Goal: Task Accomplishment & Management: Use online tool/utility

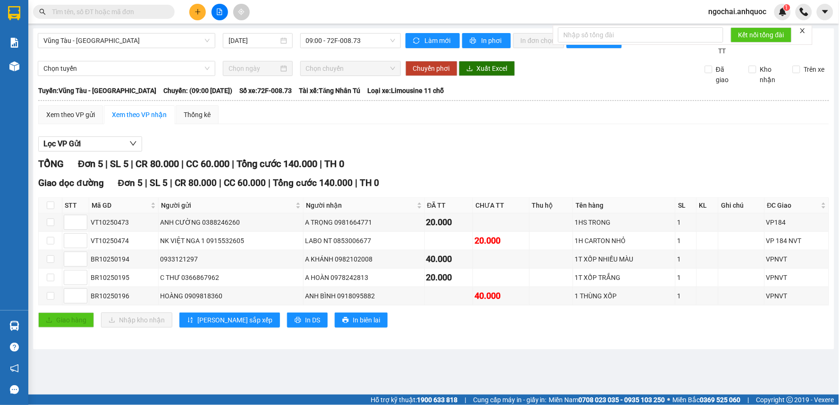
click at [202, 15] on button at bounding box center [197, 12] width 17 height 17
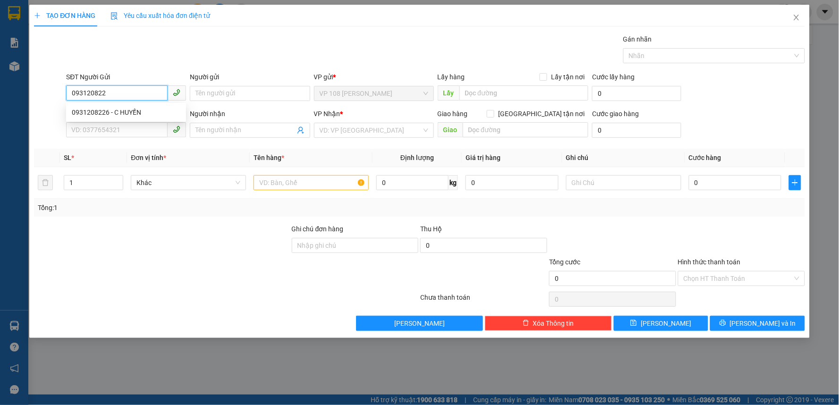
type input "0931208226"
click at [137, 115] on div "0931208226 - C HUYỀN" at bounding box center [126, 112] width 109 height 10
type input "[PERSON_NAME]"
type input "0384983884"
type input "EM TUẤN"
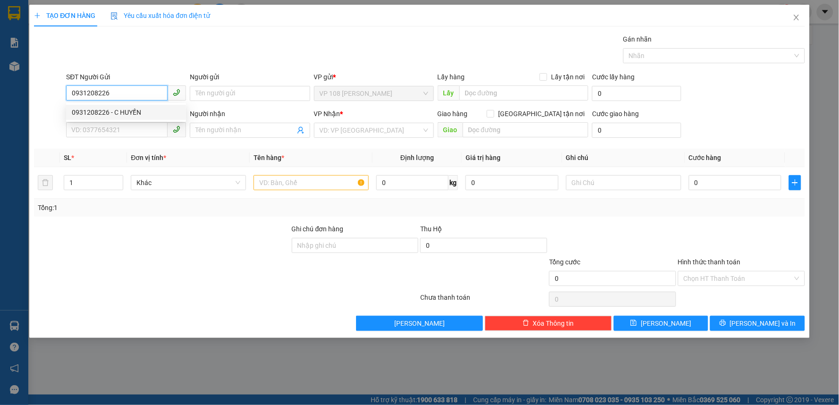
type input "VPQ1"
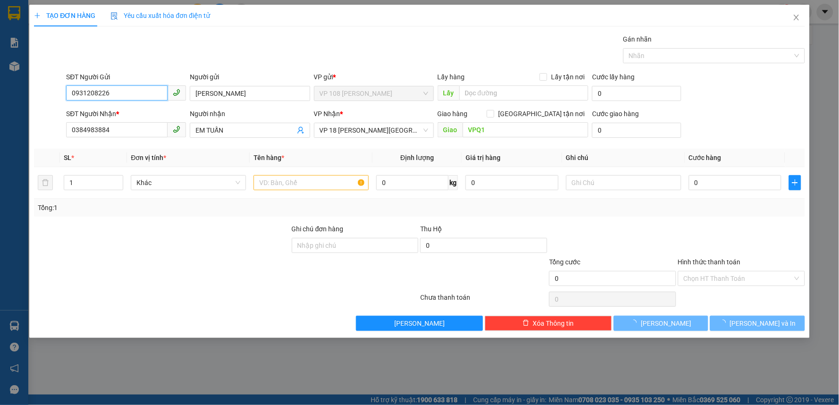
type input "20.000"
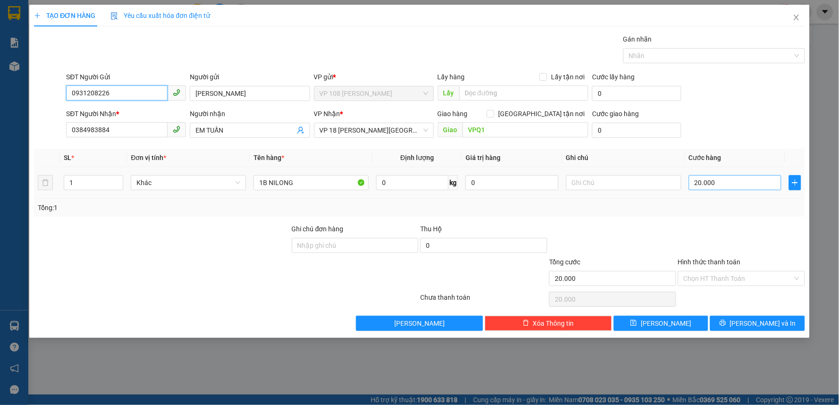
type input "0931208226"
click at [721, 184] on input "20.000" at bounding box center [735, 182] width 93 height 15
type input "3"
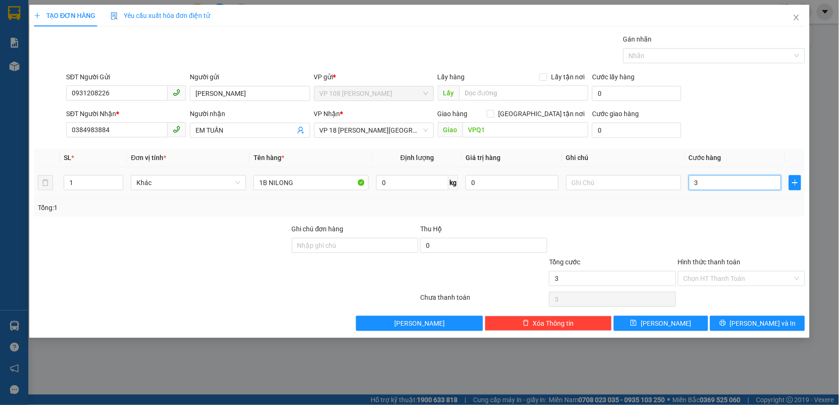
type input "30"
type input "300"
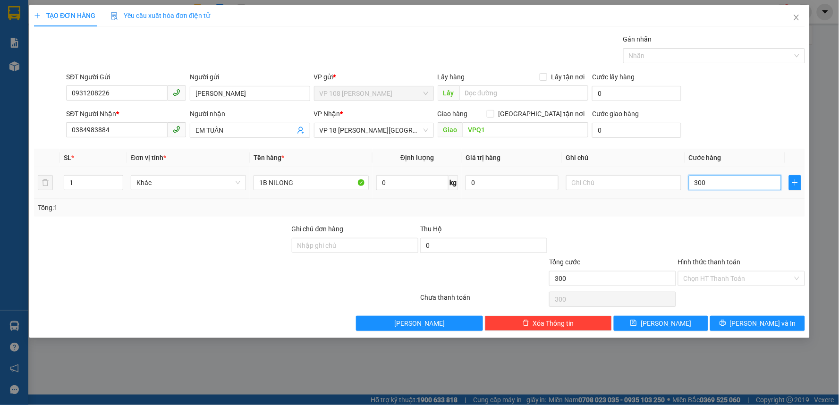
type input "3.000"
type input "30.000"
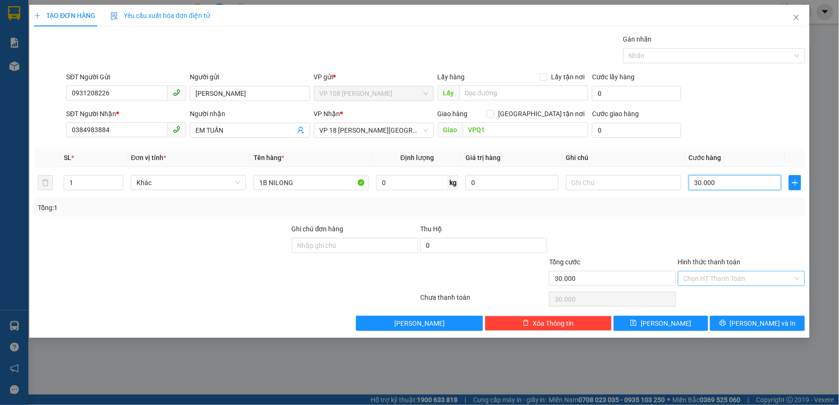
type input "30.000"
click at [734, 277] on input "Hình thức thanh toán" at bounding box center [738, 278] width 109 height 14
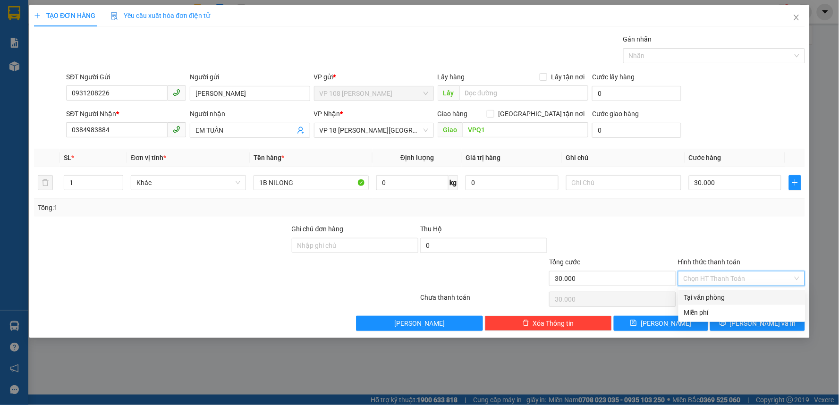
click at [715, 295] on div "Tại văn phòng" at bounding box center [742, 297] width 116 height 10
type input "0"
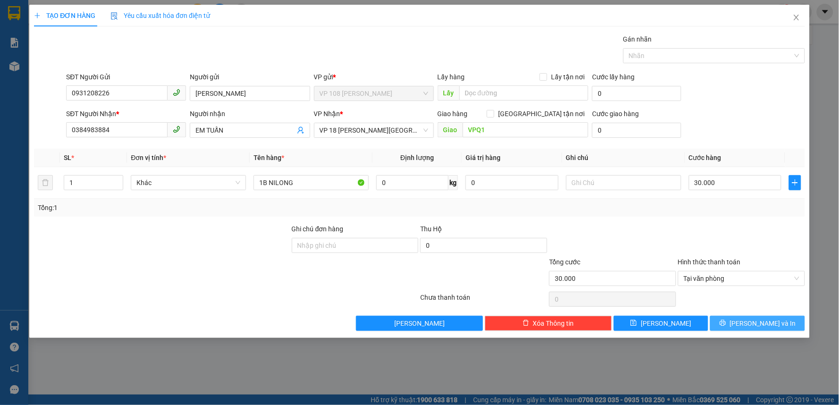
click at [761, 322] on span "[PERSON_NAME] và In" at bounding box center [763, 323] width 66 height 10
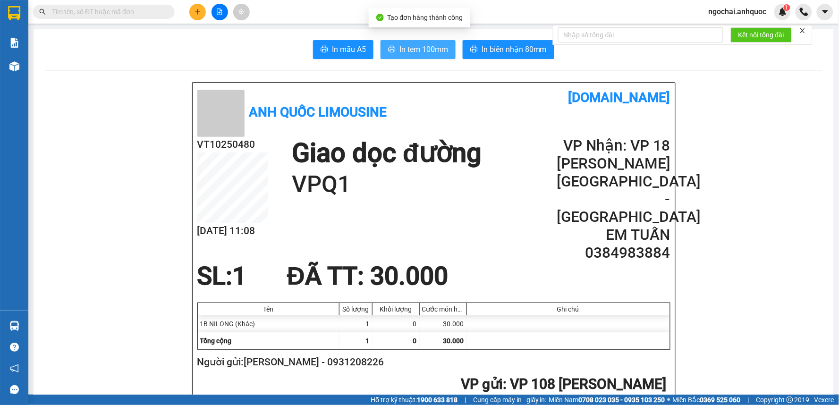
click at [423, 48] on span "In tem 100mm" at bounding box center [423, 49] width 49 height 12
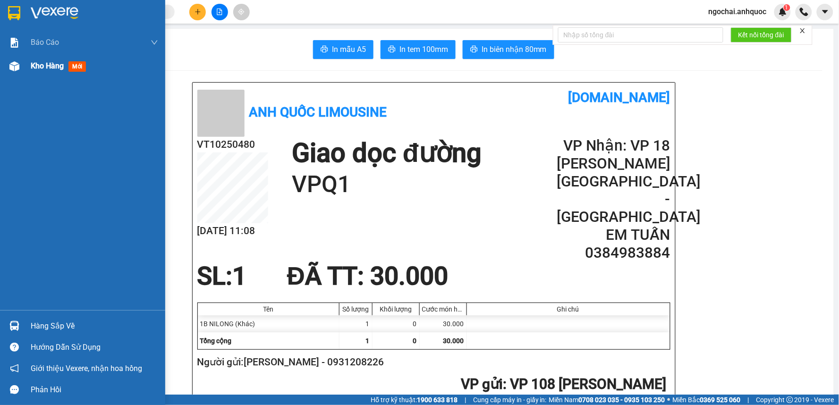
click at [42, 67] on span "Kho hàng" at bounding box center [47, 65] width 33 height 9
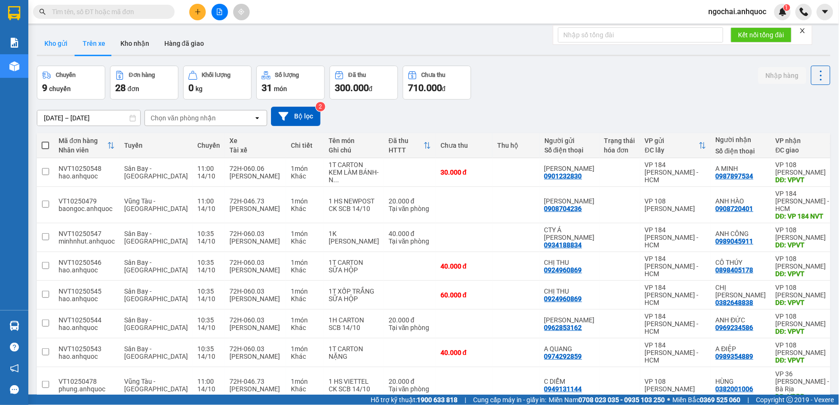
click at [51, 48] on button "Kho gửi" at bounding box center [56, 43] width 38 height 23
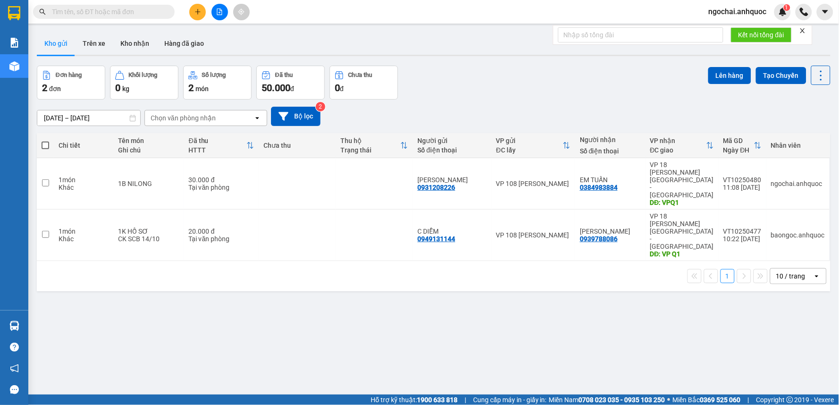
click at [45, 146] on span at bounding box center [46, 146] width 8 height 8
click at [45, 141] on input "checkbox" at bounding box center [45, 141] width 0 height 0
checkbox input "true"
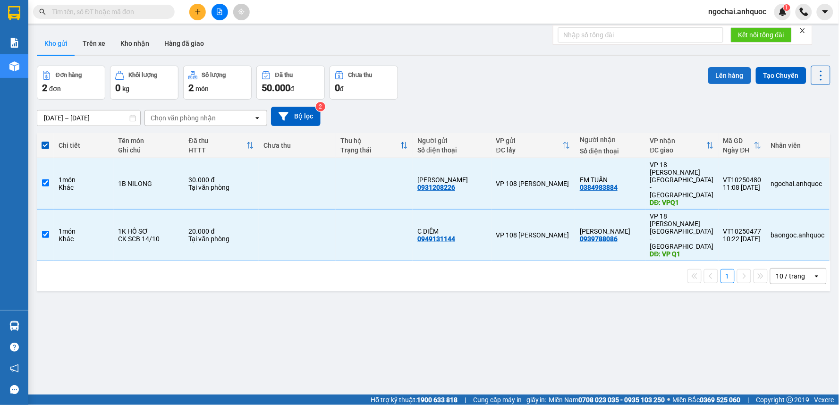
click at [732, 77] on button "Lên hàng" at bounding box center [729, 75] width 43 height 17
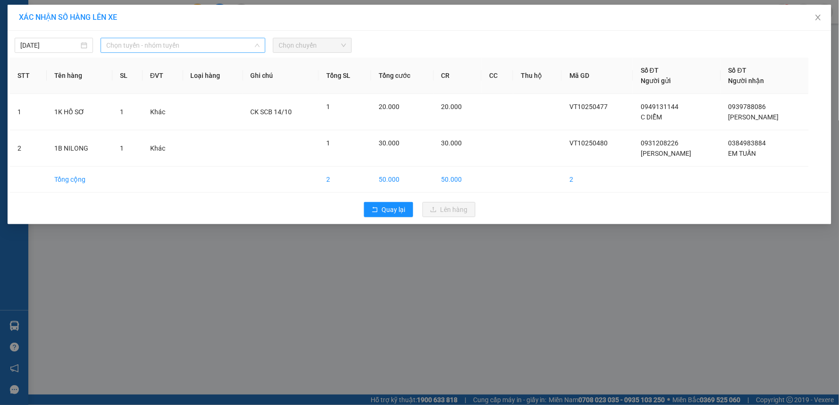
click at [209, 43] on span "Chọn tuyến - nhóm tuyến" at bounding box center [182, 45] width 153 height 14
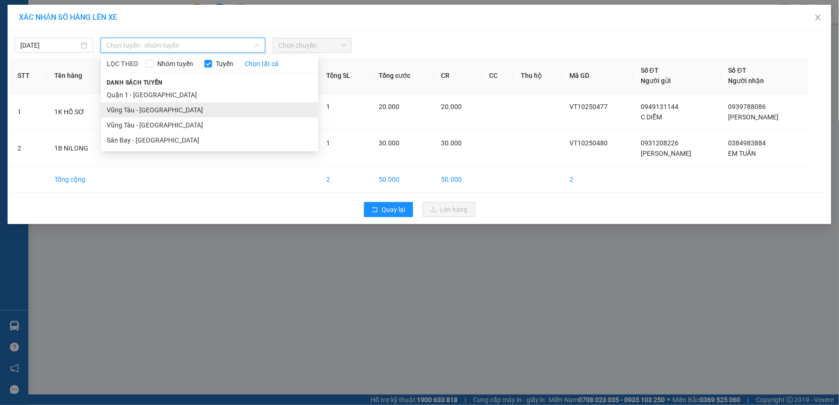
click at [176, 110] on li "Vũng Tàu - [GEOGRAPHIC_DATA]" at bounding box center [209, 109] width 217 height 15
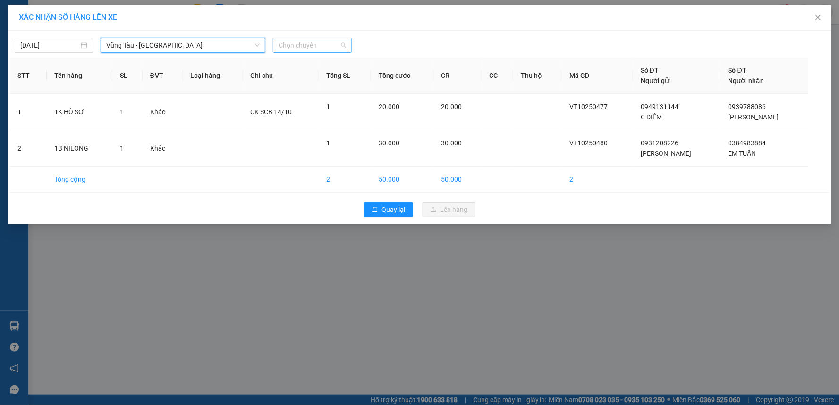
click at [296, 42] on span "Chọn chuyến" at bounding box center [312, 45] width 67 height 14
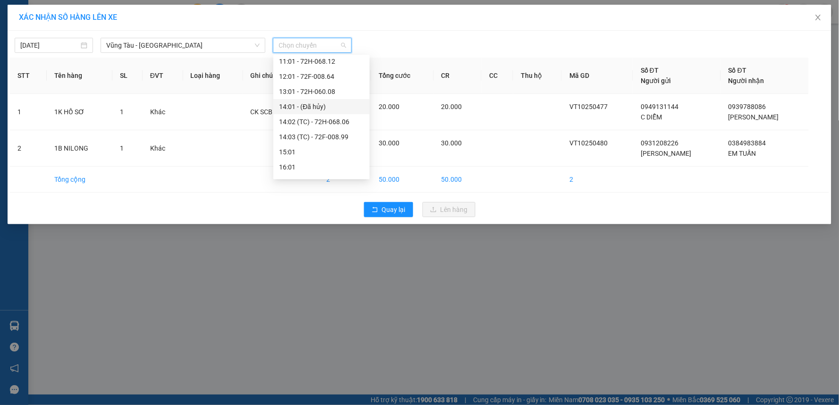
scroll to position [76, 0]
click at [303, 141] on div "12:01 - 72F-008.64" at bounding box center [321, 139] width 85 height 10
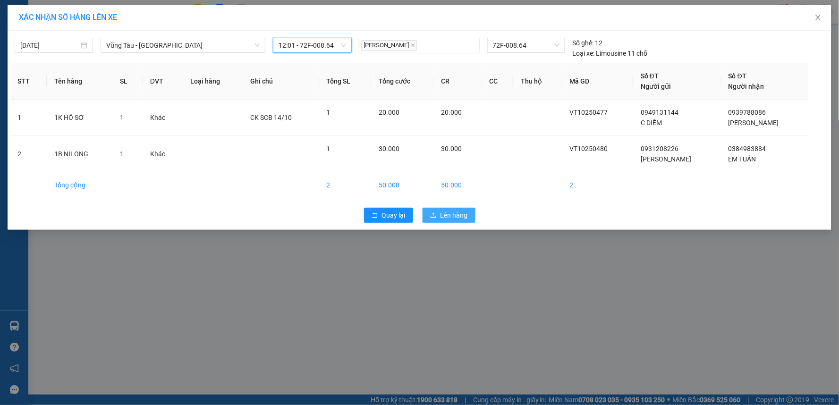
click at [444, 211] on span "Lên hàng" at bounding box center [453, 215] width 27 height 10
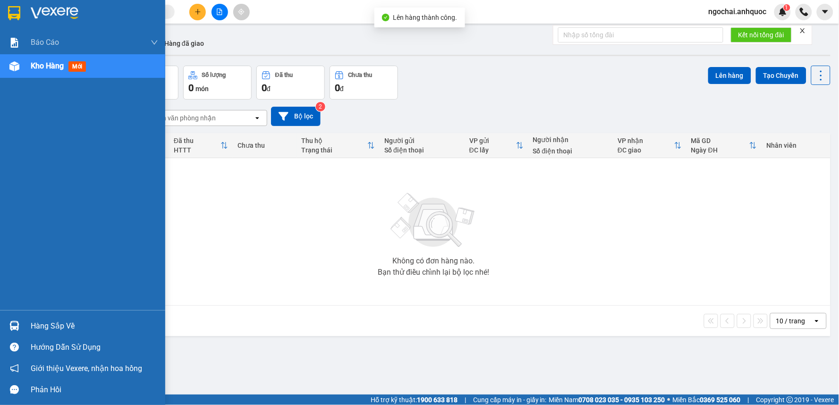
click at [34, 70] on span "Kho hàng" at bounding box center [47, 65] width 33 height 9
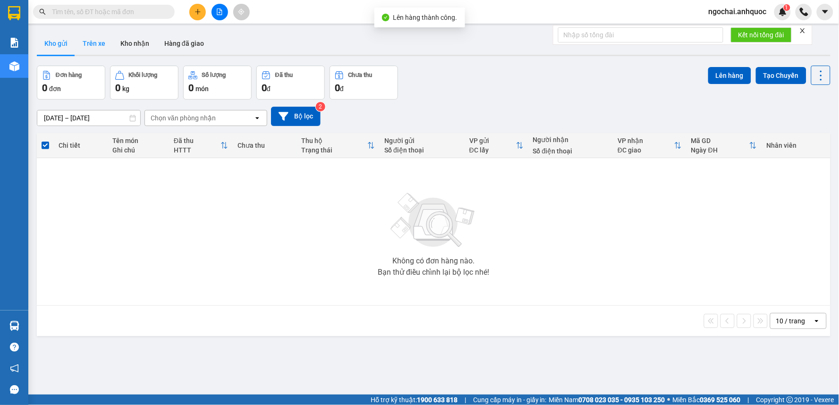
click at [87, 37] on button "Trên xe" at bounding box center [94, 43] width 38 height 23
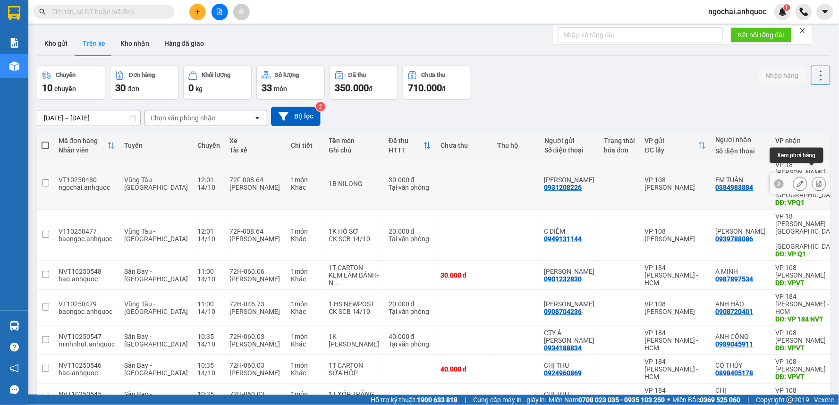
click at [816, 180] on icon at bounding box center [819, 183] width 7 height 7
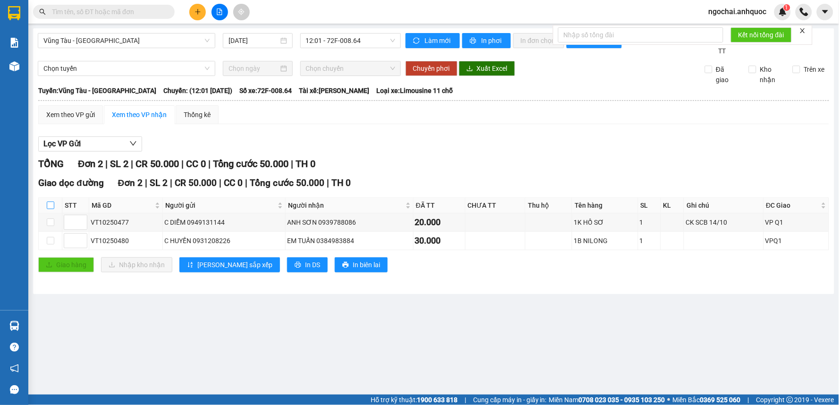
click at [52, 208] on input "checkbox" at bounding box center [51, 206] width 8 height 8
checkbox input "true"
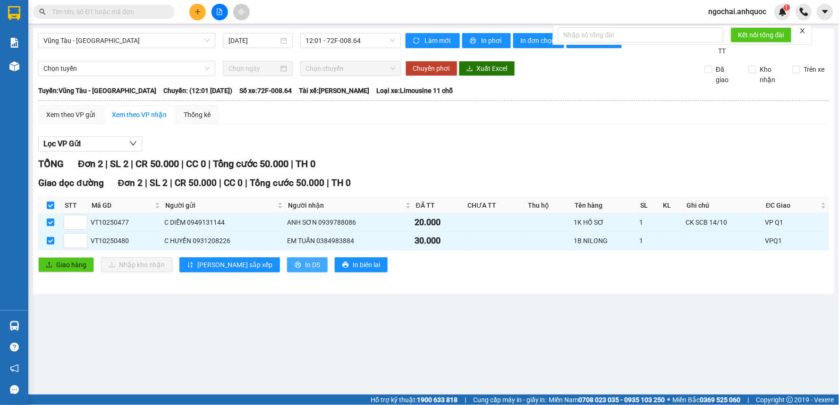
click at [305, 268] on span "In DS" at bounding box center [312, 265] width 15 height 10
